Goal: Task Accomplishment & Management: Manage account settings

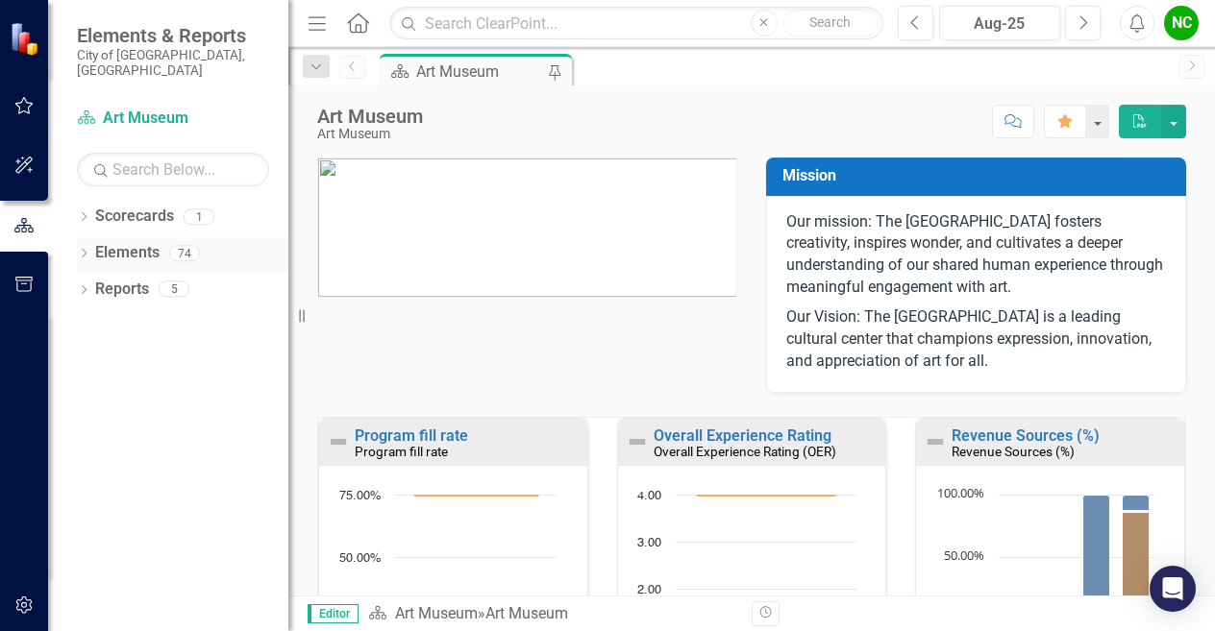
click at [90, 250] on icon "Dropdown" at bounding box center [83, 255] width 13 height 11
click at [89, 323] on icon "Dropdown" at bounding box center [92, 328] width 13 height 11
click at [151, 315] on link "KPI KPIs" at bounding box center [134, 326] width 58 height 22
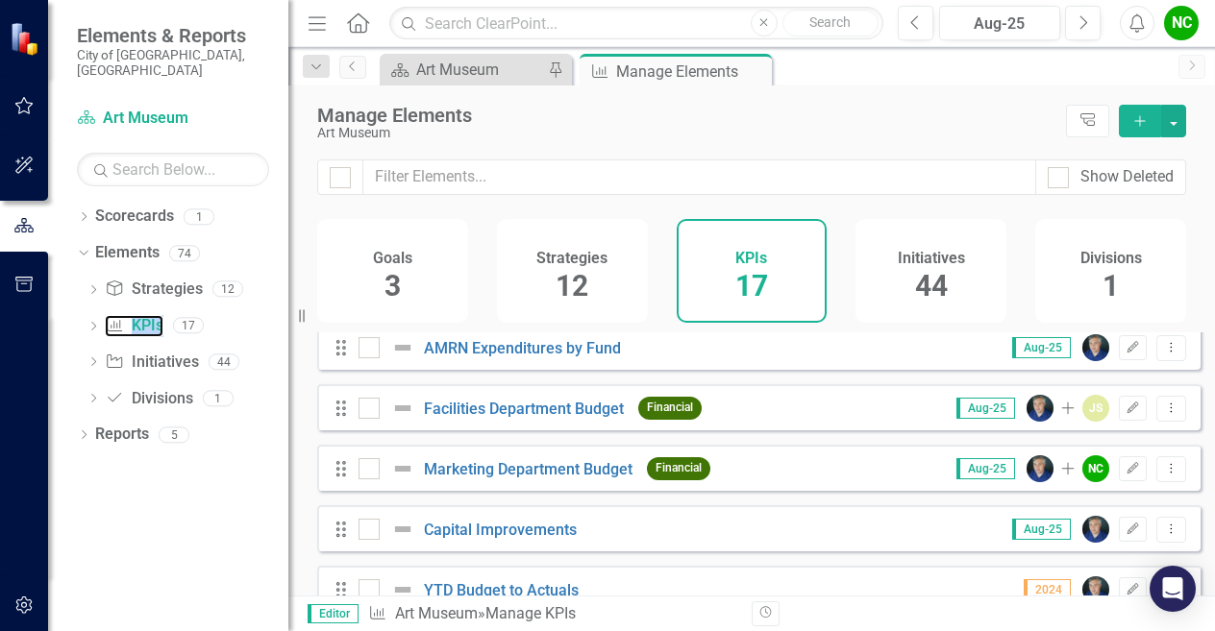
scroll to position [769, 0]
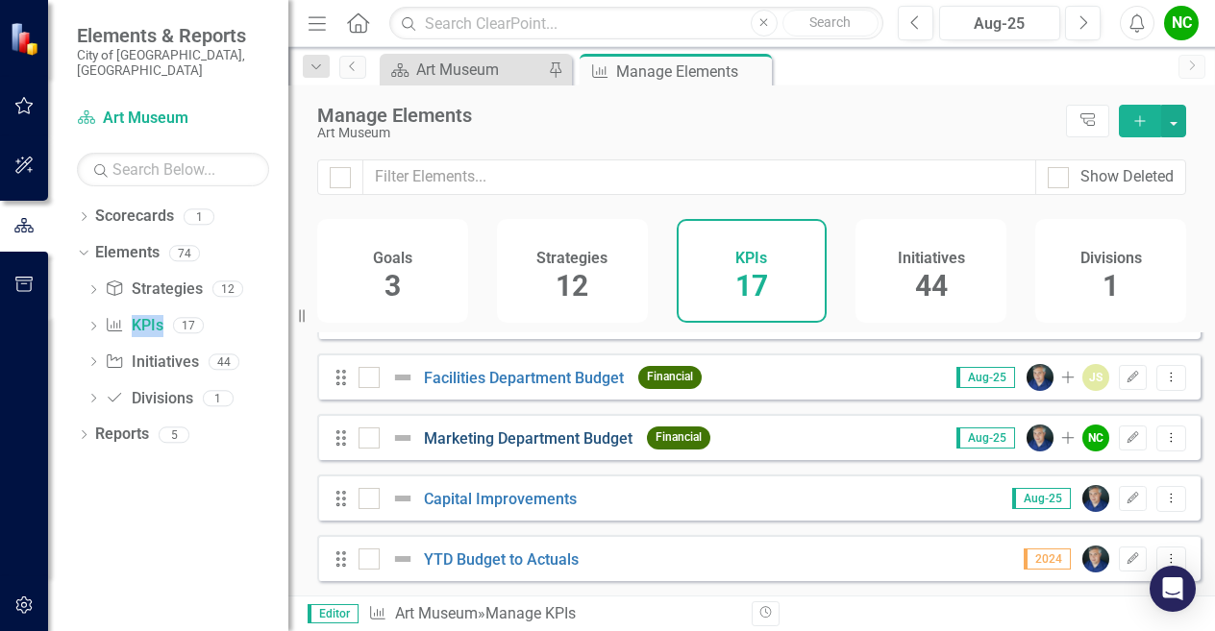
click at [531, 448] on link "Marketing Department Budget" at bounding box center [528, 439] width 209 height 18
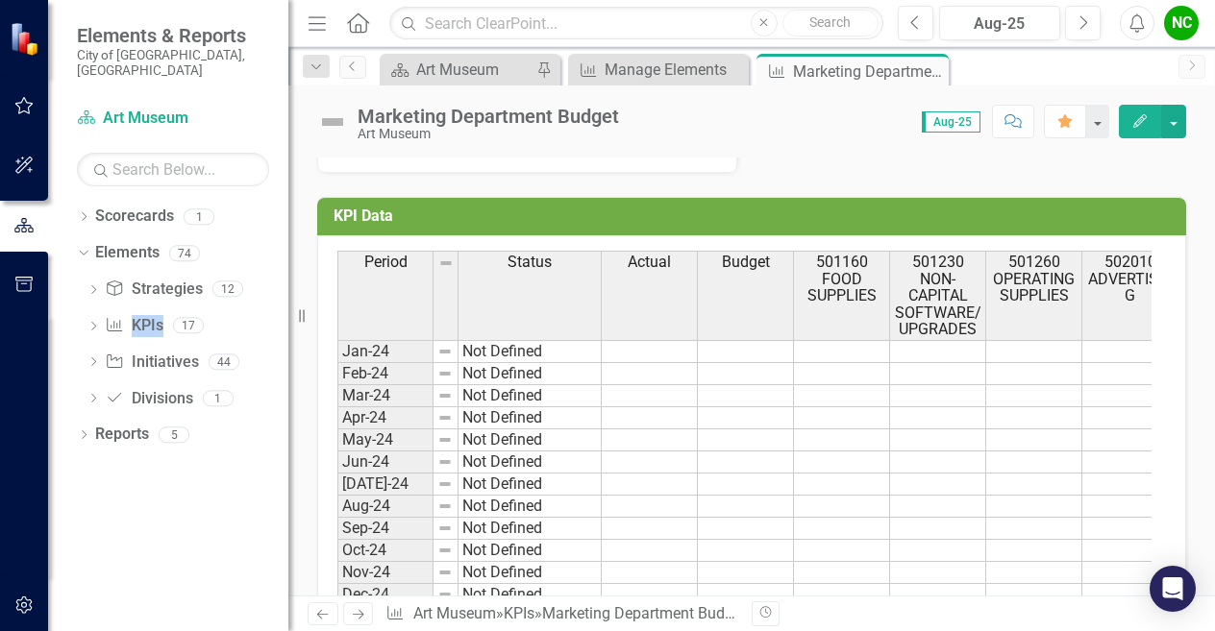
scroll to position [577, 0]
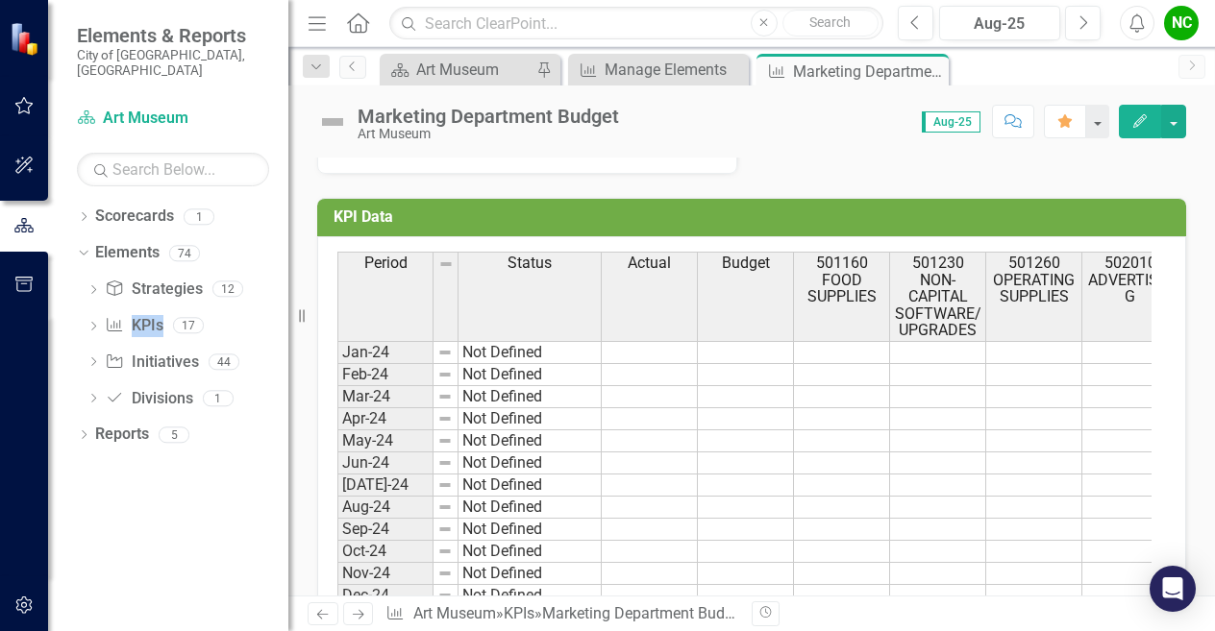
click at [781, 569] on td at bounding box center [746, 574] width 96 height 22
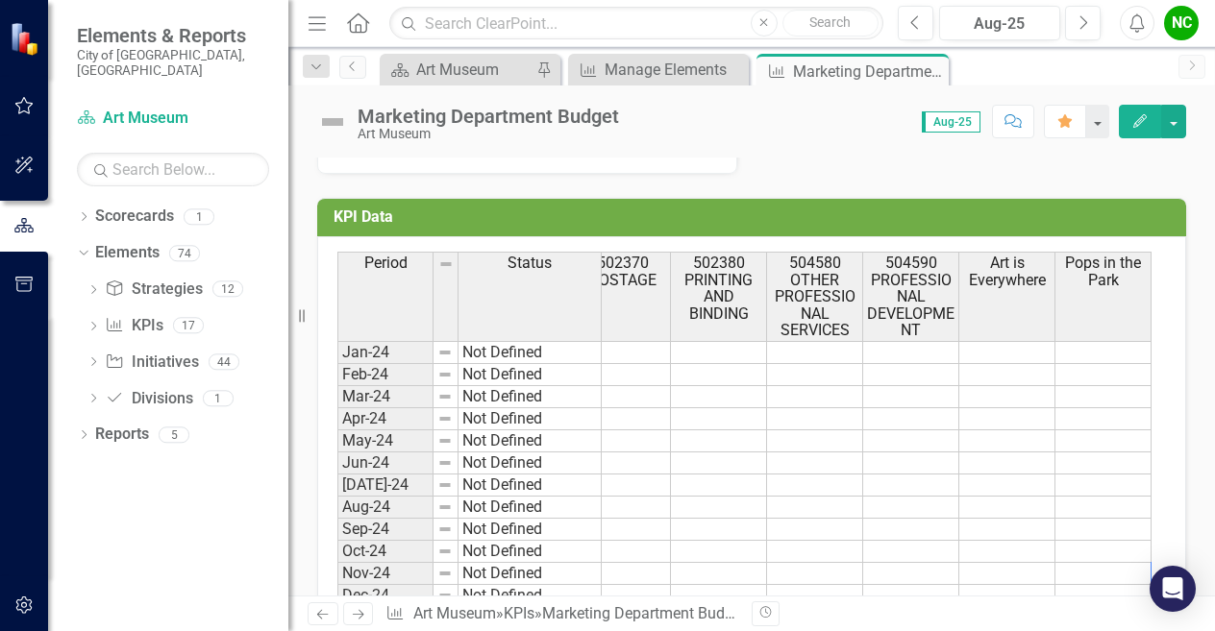
scroll to position [0, 892]
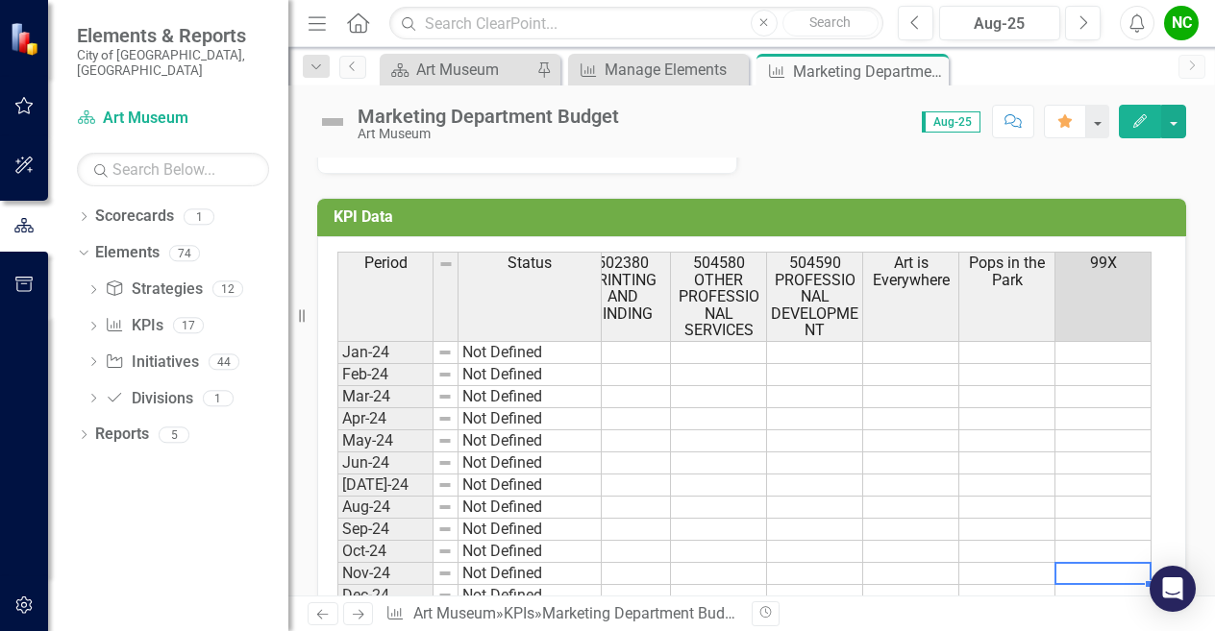
click at [1095, 303] on th "99X" at bounding box center [1103, 296] width 96 height 89
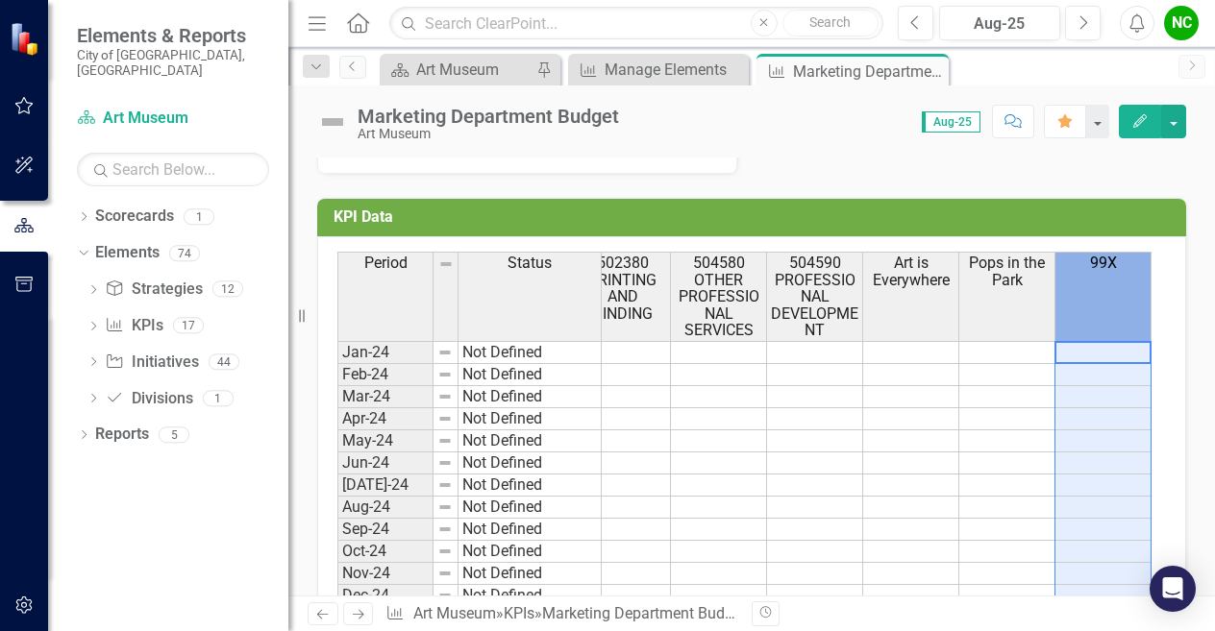
click at [1134, 308] on th "99X" at bounding box center [1103, 296] width 96 height 89
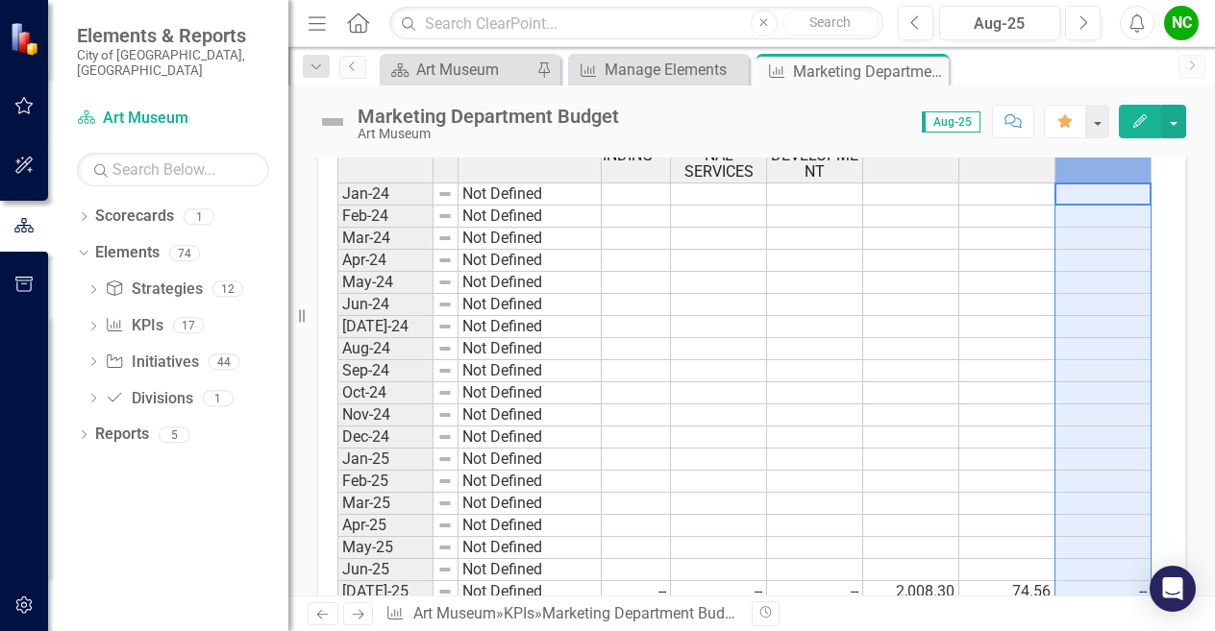
scroll to position [769, 0]
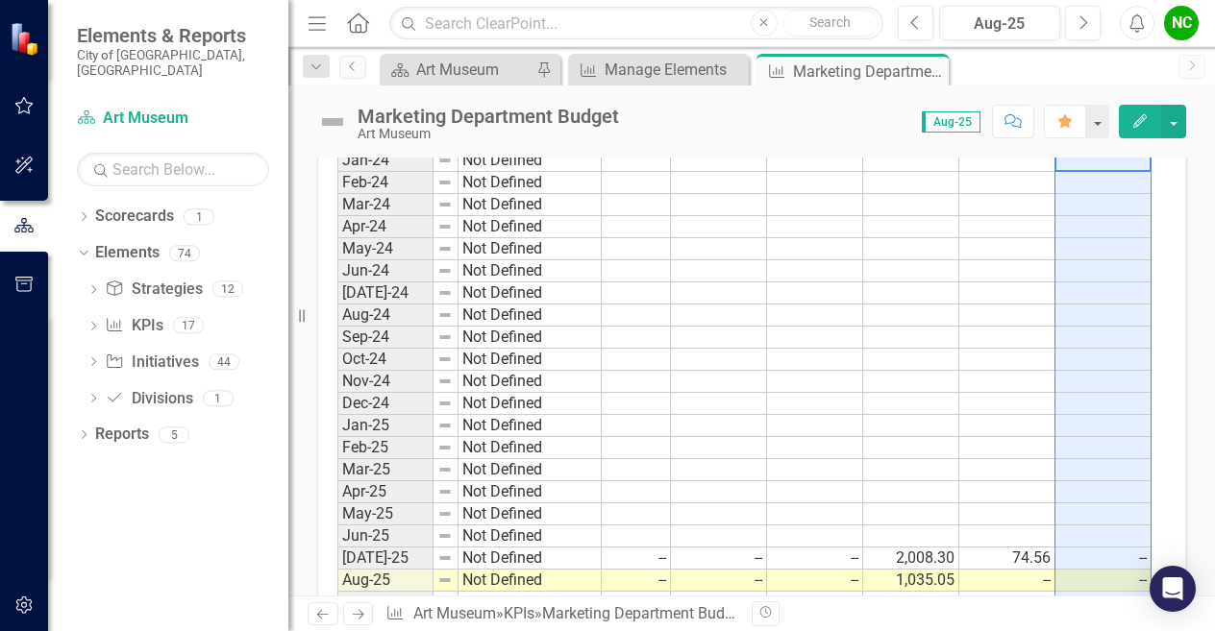
click at [1140, 114] on icon "Edit" at bounding box center [1139, 120] width 17 height 13
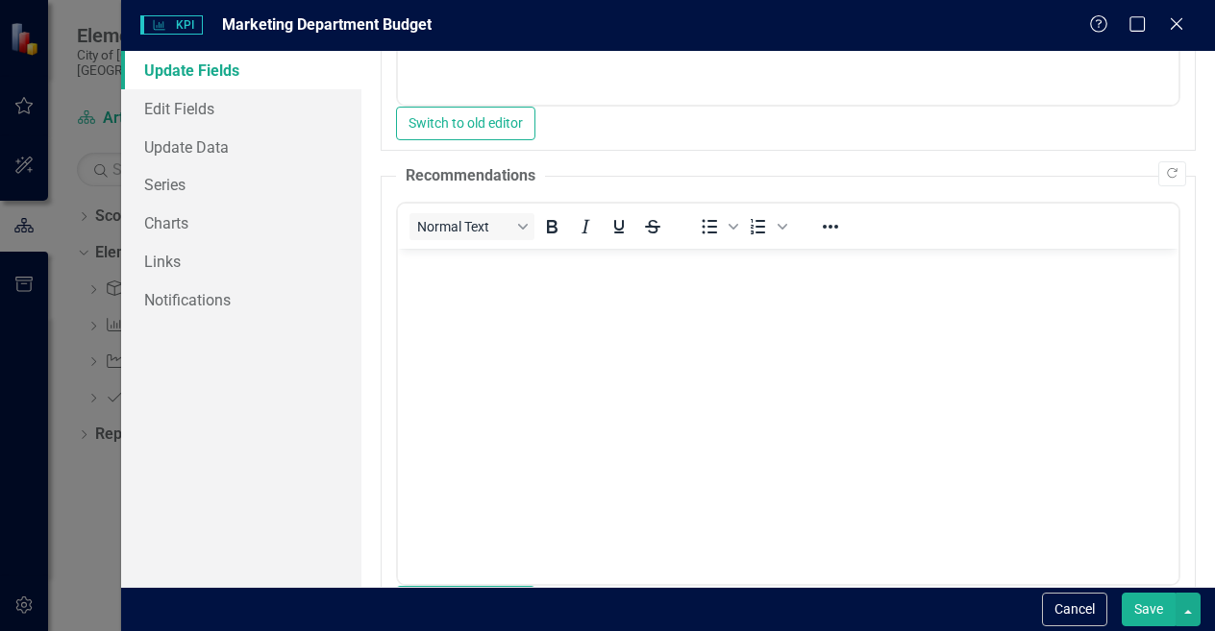
scroll to position [537, 0]
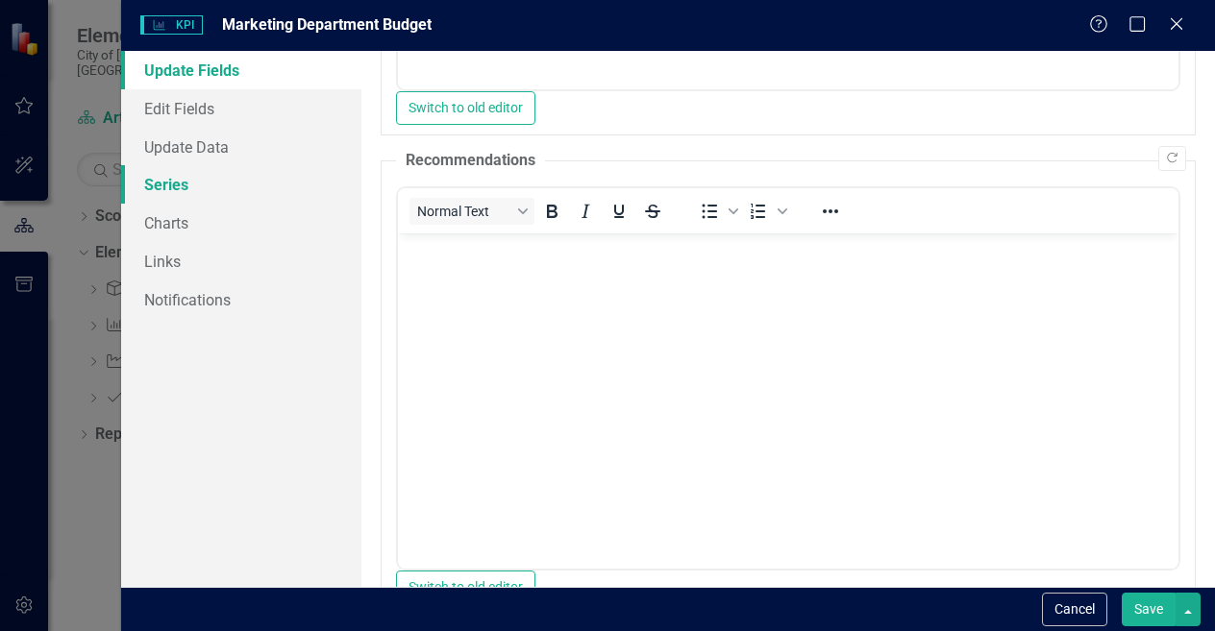
click at [209, 174] on link "Series" at bounding box center [241, 184] width 240 height 38
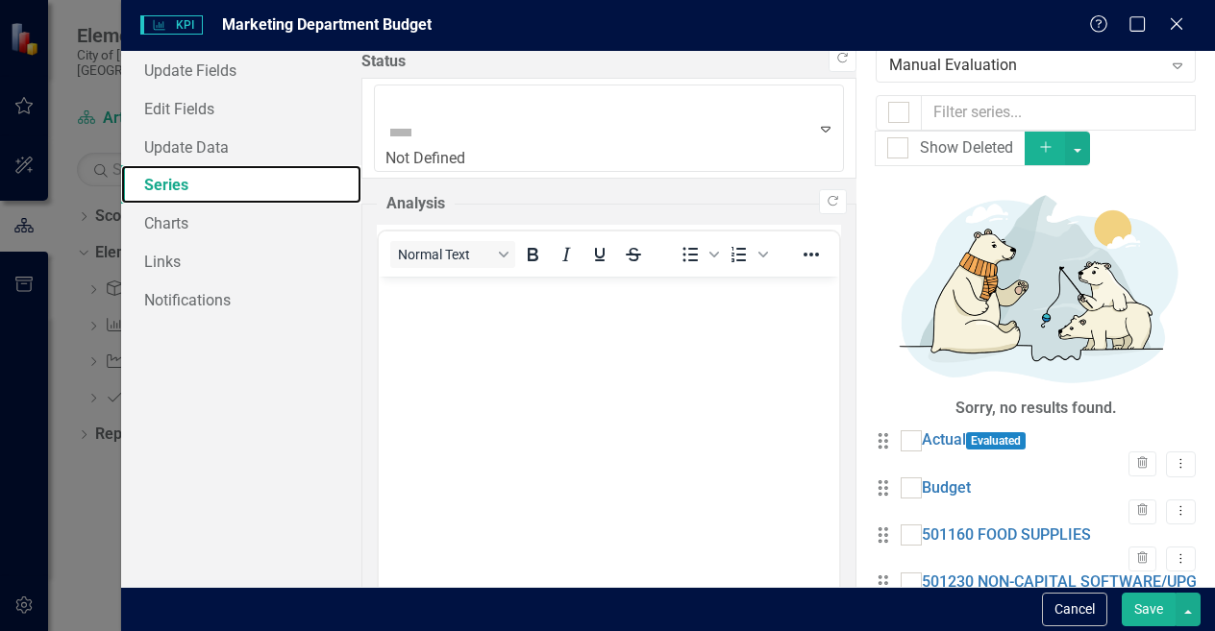
scroll to position [0, 0]
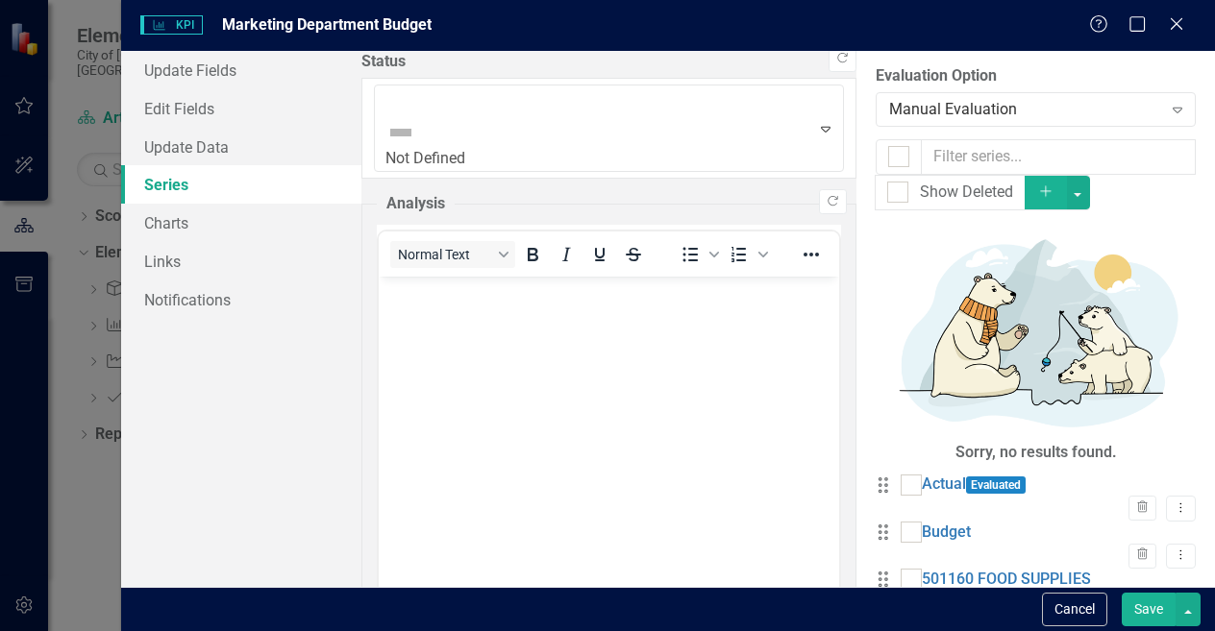
click at [1054, 185] on icon "Add" at bounding box center [1045, 191] width 17 height 13
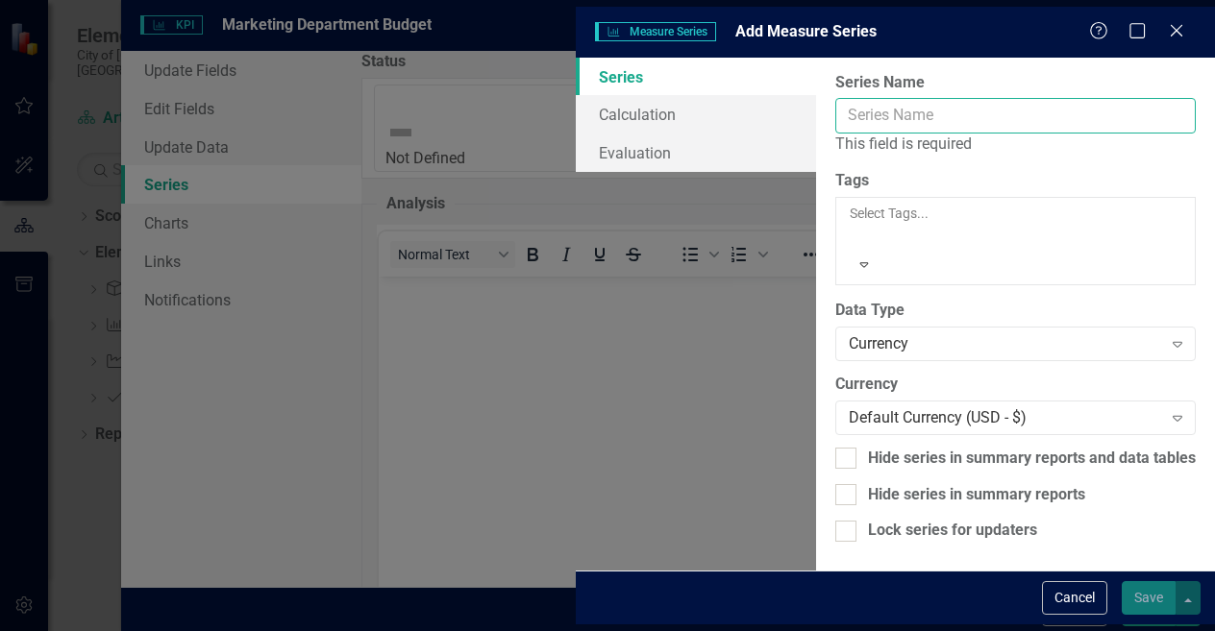
click at [835, 105] on input "Series Name" at bounding box center [1015, 116] width 360 height 36
click at [1067, 610] on button "Cancel" at bounding box center [1074, 598] width 65 height 34
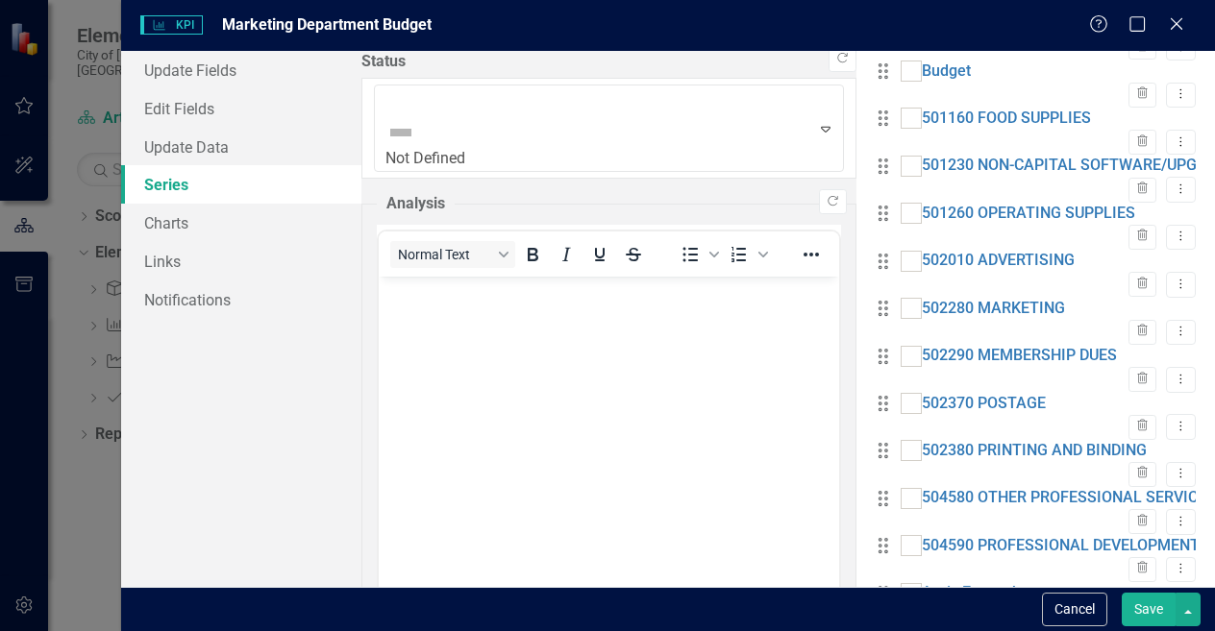
scroll to position [429, 0]
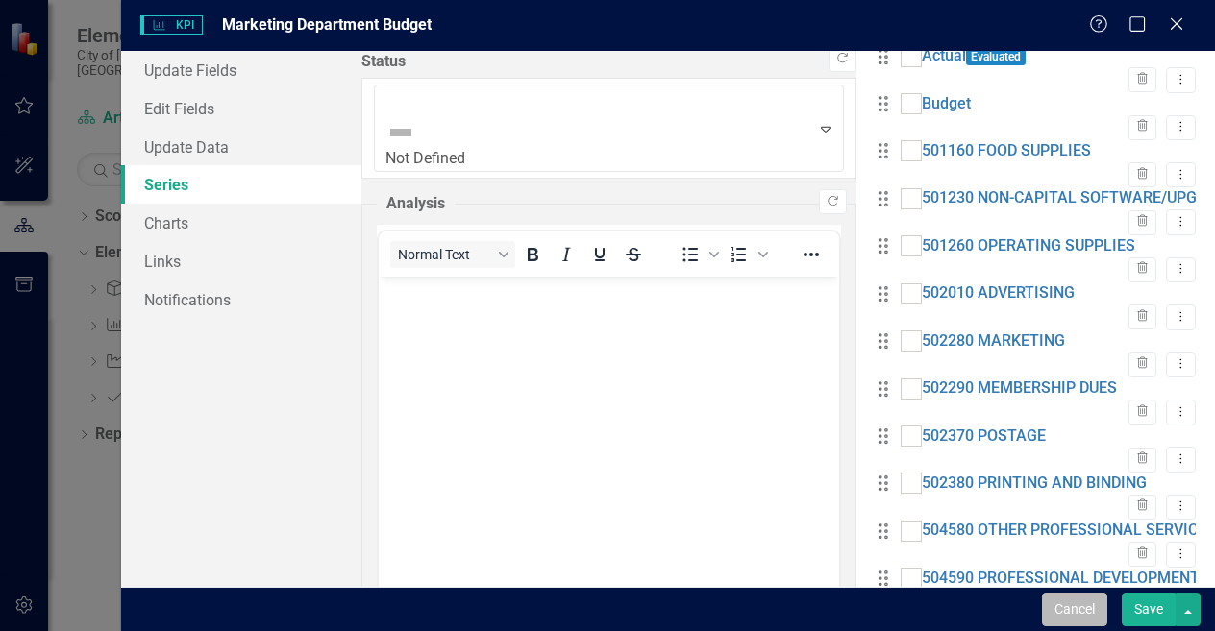
click at [1066, 604] on button "Cancel" at bounding box center [1074, 610] width 65 height 34
